Goal: Information Seeking & Learning: Learn about a topic

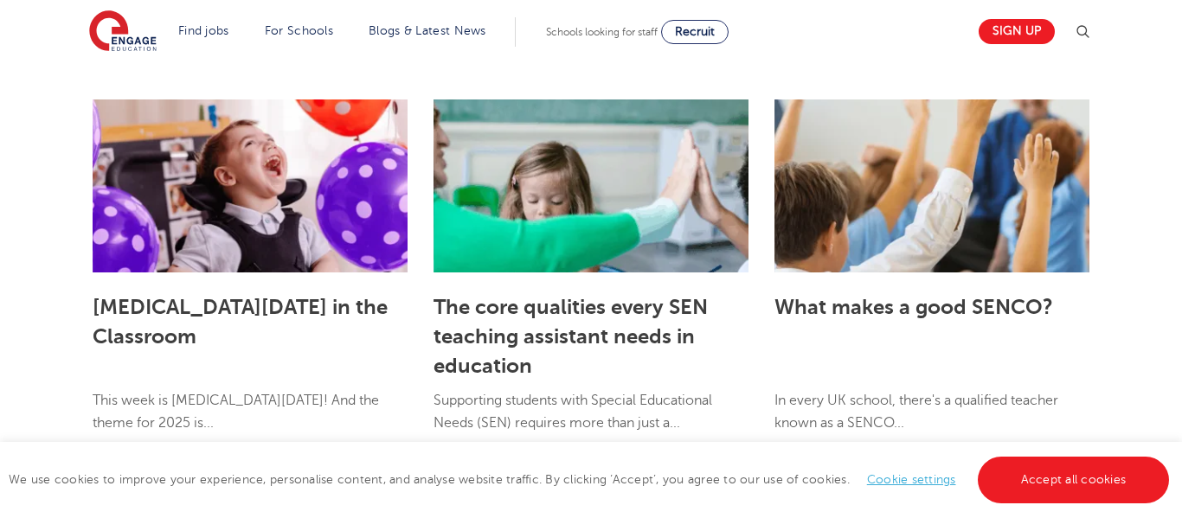
scroll to position [5080, 0]
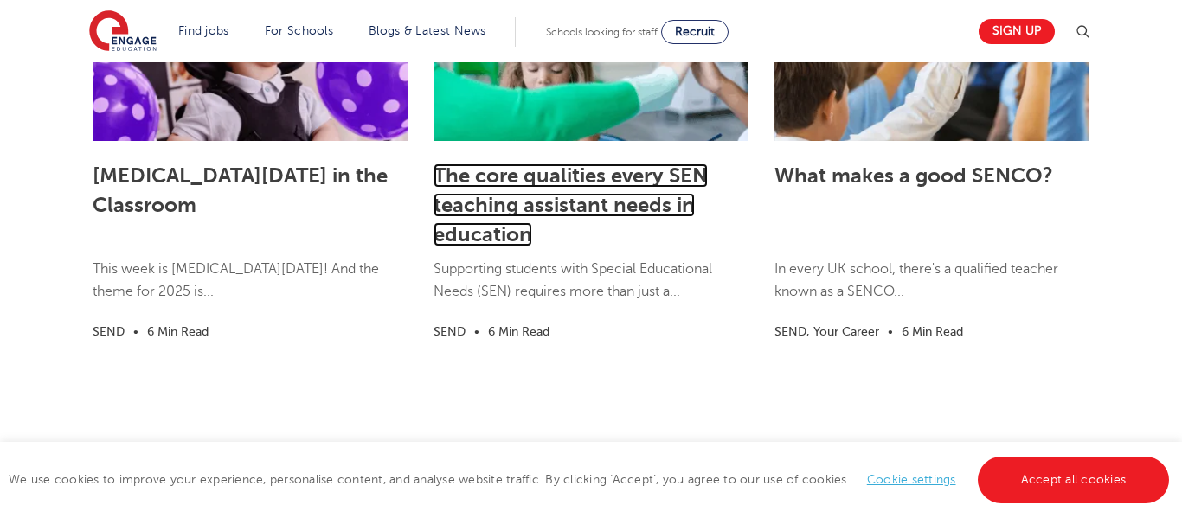
click at [619, 176] on link "The core qualities every SEN teaching assistant needs in education" at bounding box center [570, 204] width 274 height 83
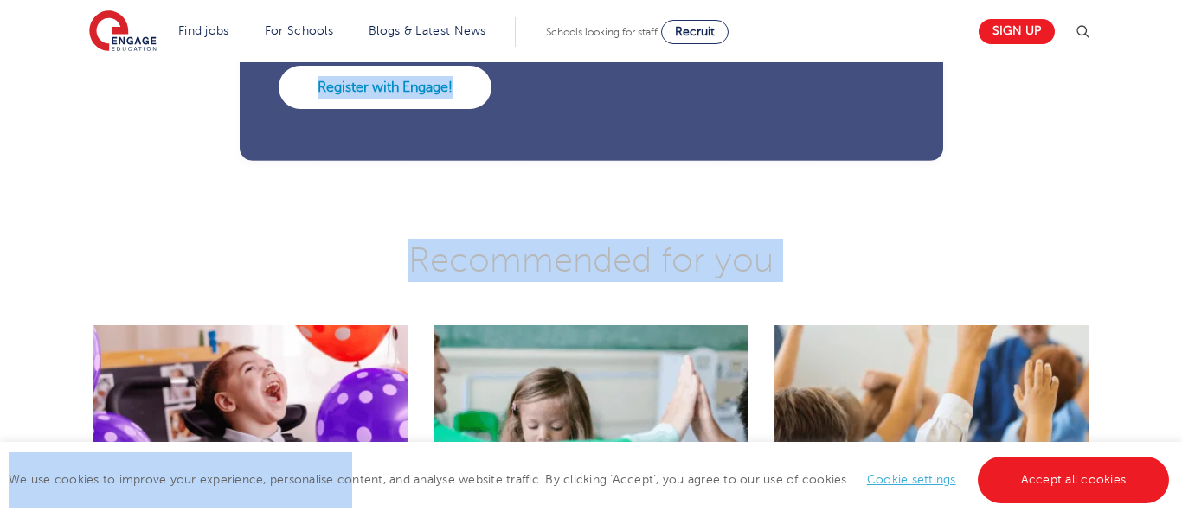
scroll to position [4759, 0]
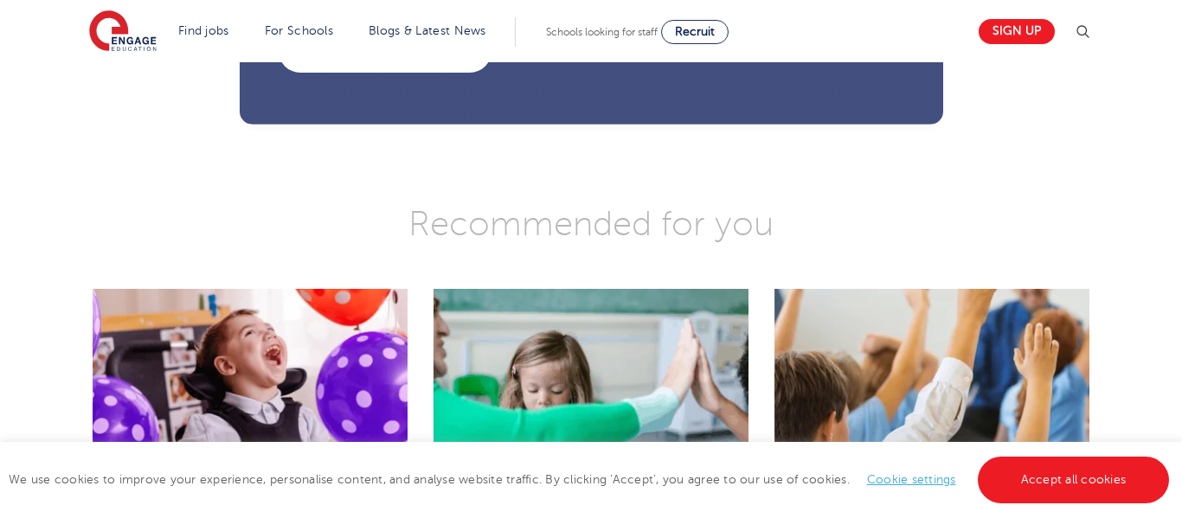
drag, startPoint x: 235, startPoint y: 136, endPoint x: 361, endPoint y: 203, distance: 142.4
click at [145, 219] on h3 "Recommended for you" at bounding box center [591, 223] width 1023 height 43
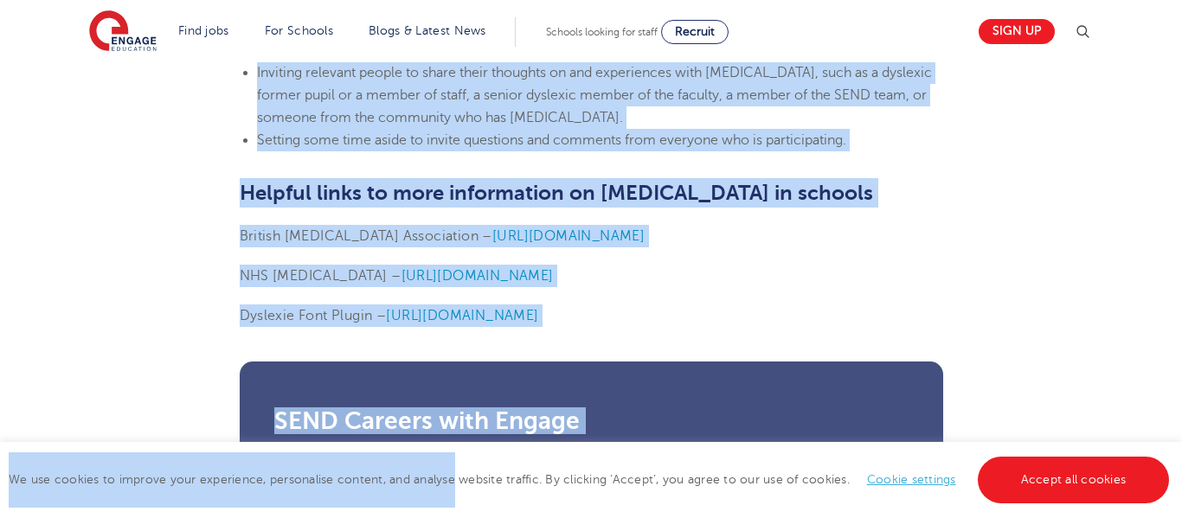
scroll to position [4280, 0]
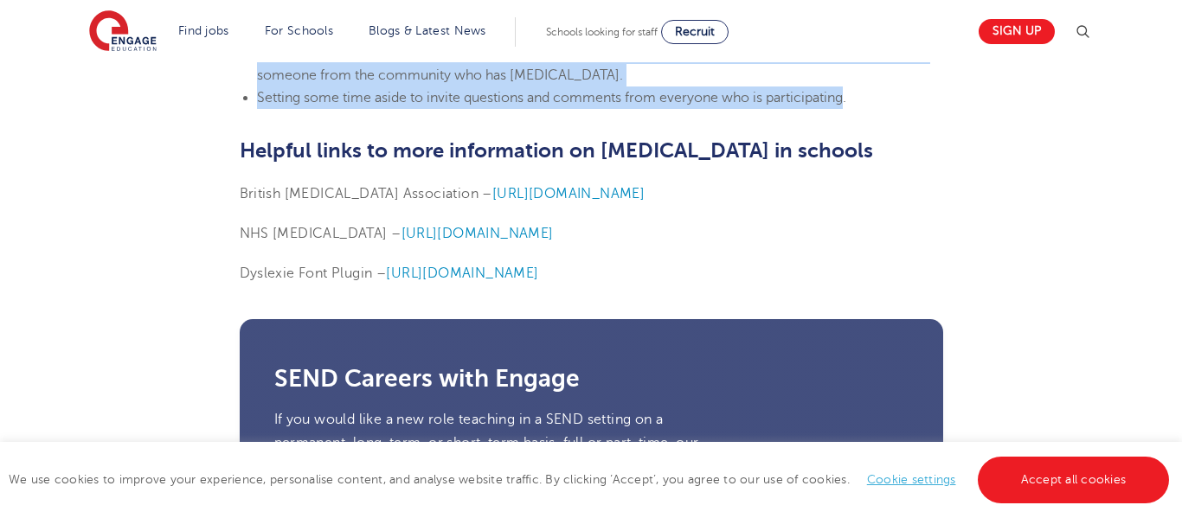
drag, startPoint x: 239, startPoint y: 90, endPoint x: 845, endPoint y: 96, distance: 606.4
copy section "Loremipsum dolorsit am consect: 24 adipisci elitseddoe Te i utlabor, etdolo mag…"
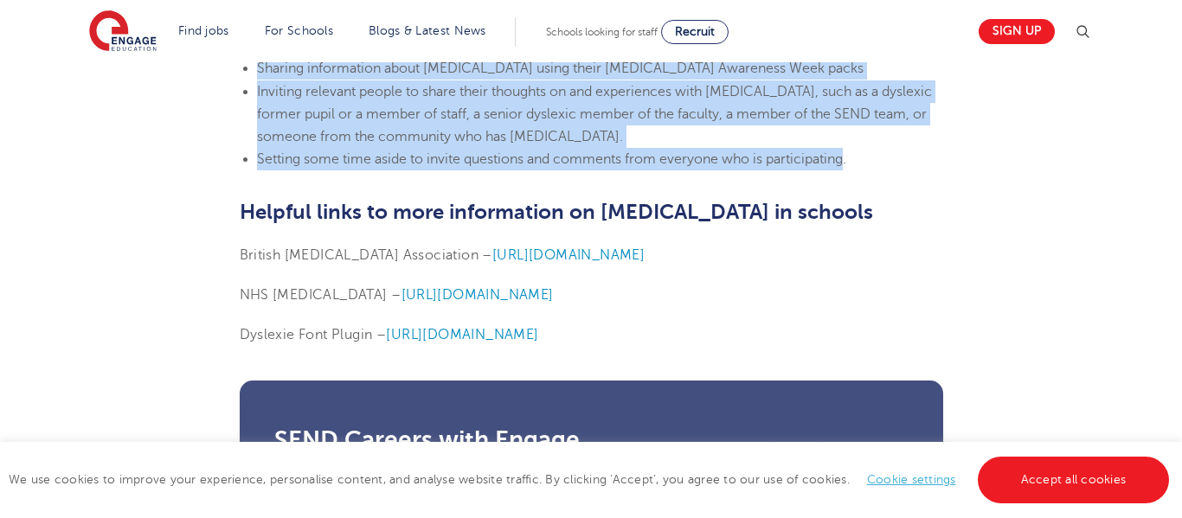
scroll to position [4059, 0]
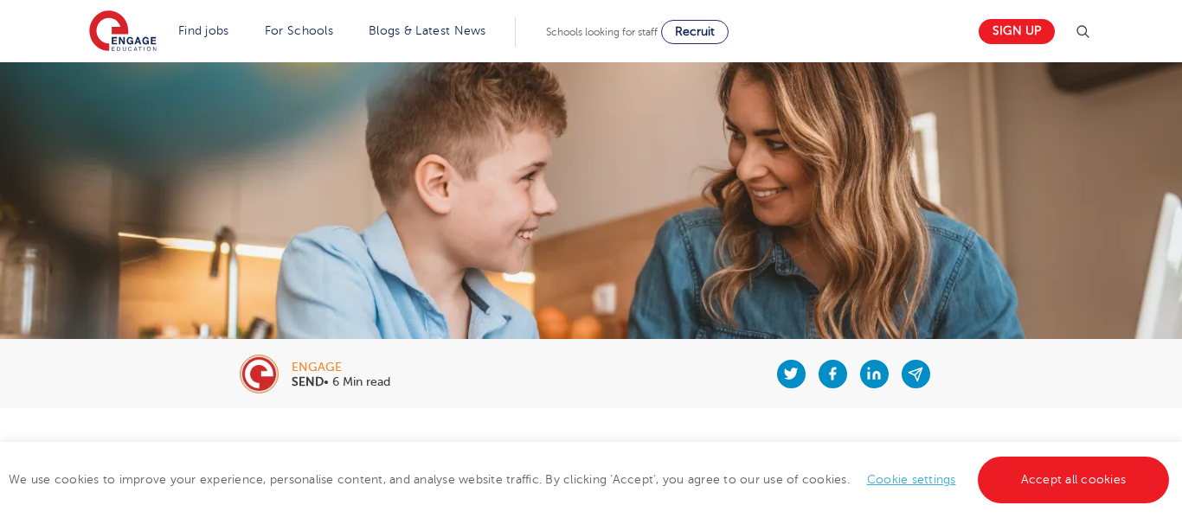
scroll to position [0, 0]
